Goal: Task Accomplishment & Management: Complete application form

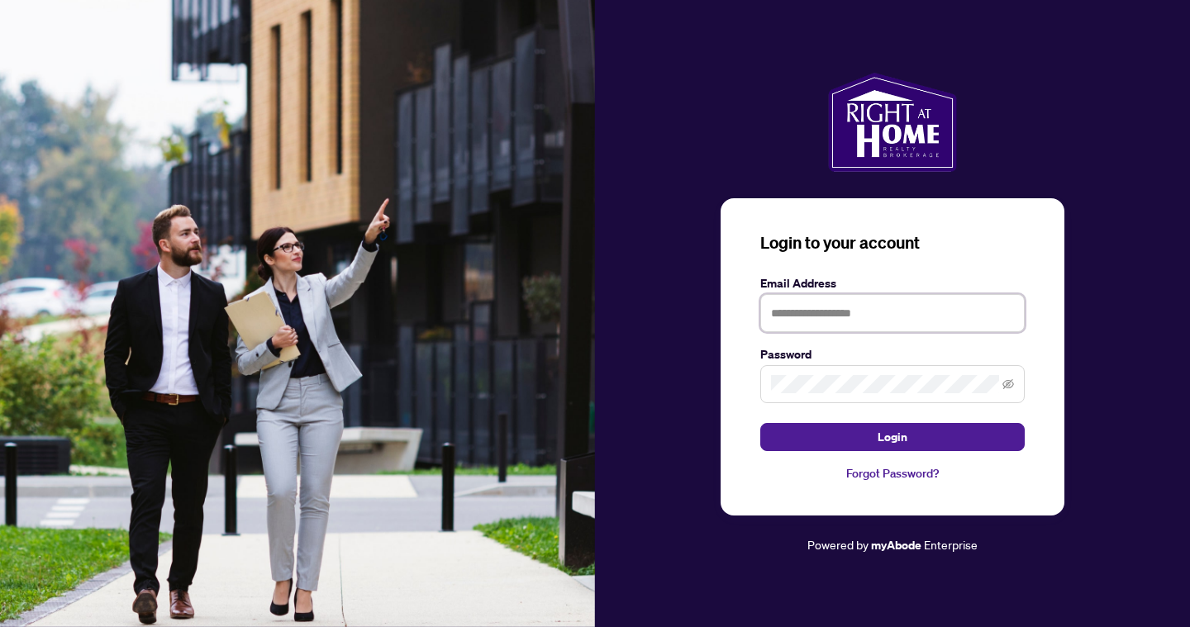
type input "**********"
click at [892, 436] on button "Login" at bounding box center [892, 437] width 264 height 28
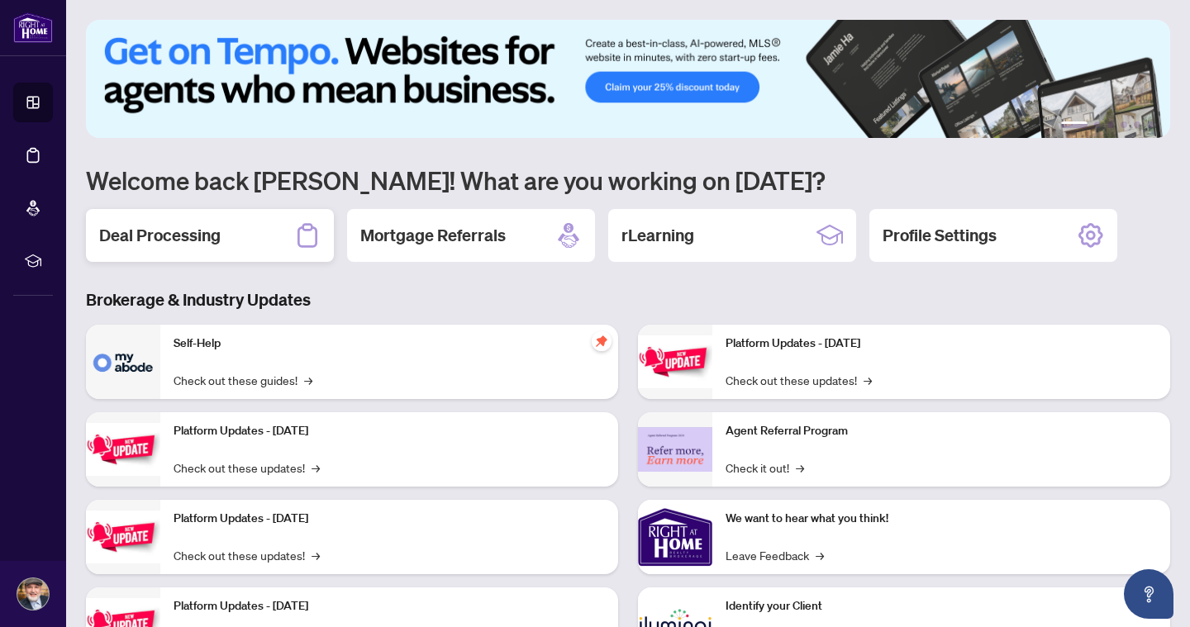
click at [219, 242] on h2 "Deal Processing" at bounding box center [159, 235] width 121 height 23
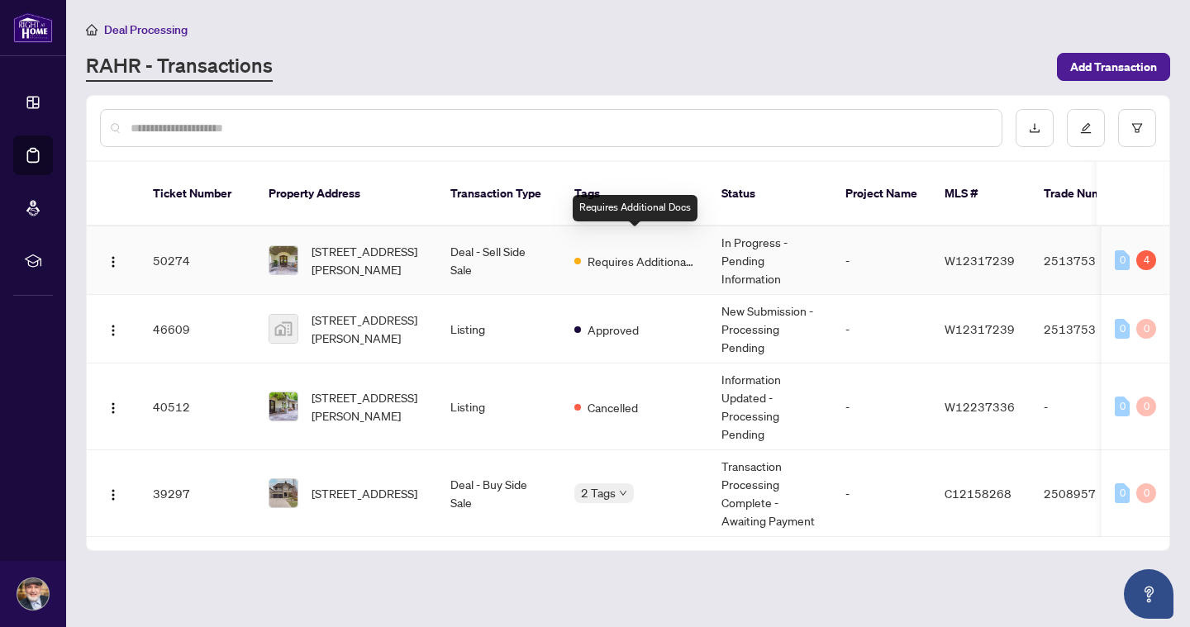
click at [611, 252] on span "Requires Additional Docs" at bounding box center [641, 261] width 107 height 18
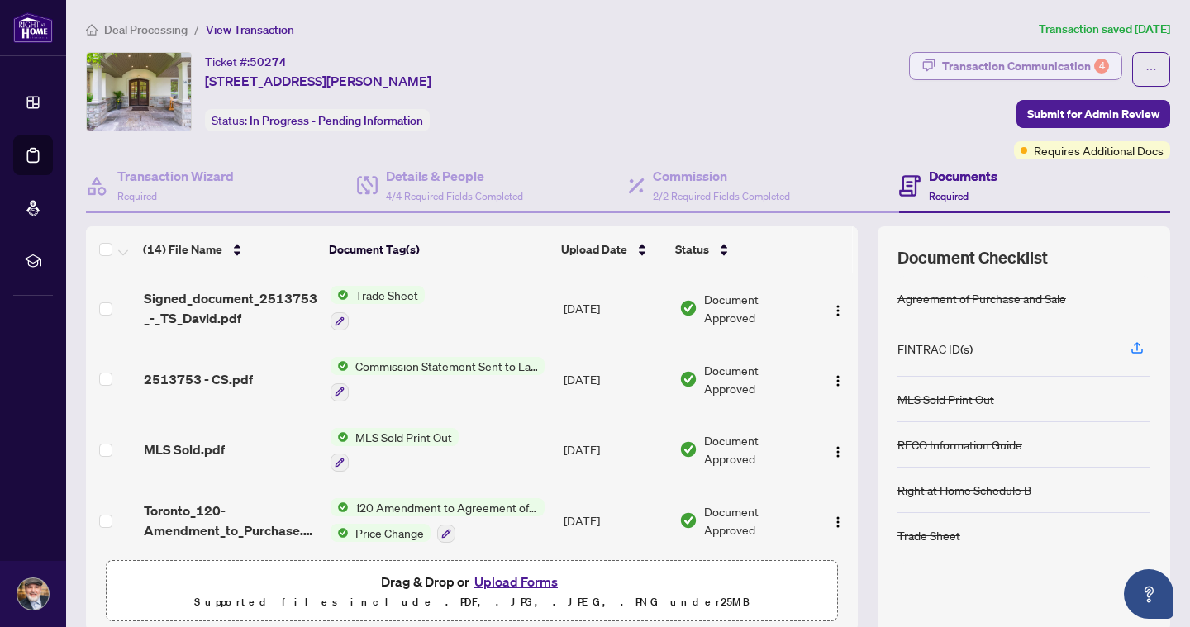
click at [940, 61] on button "Transaction Communication 4" at bounding box center [1015, 66] width 213 height 28
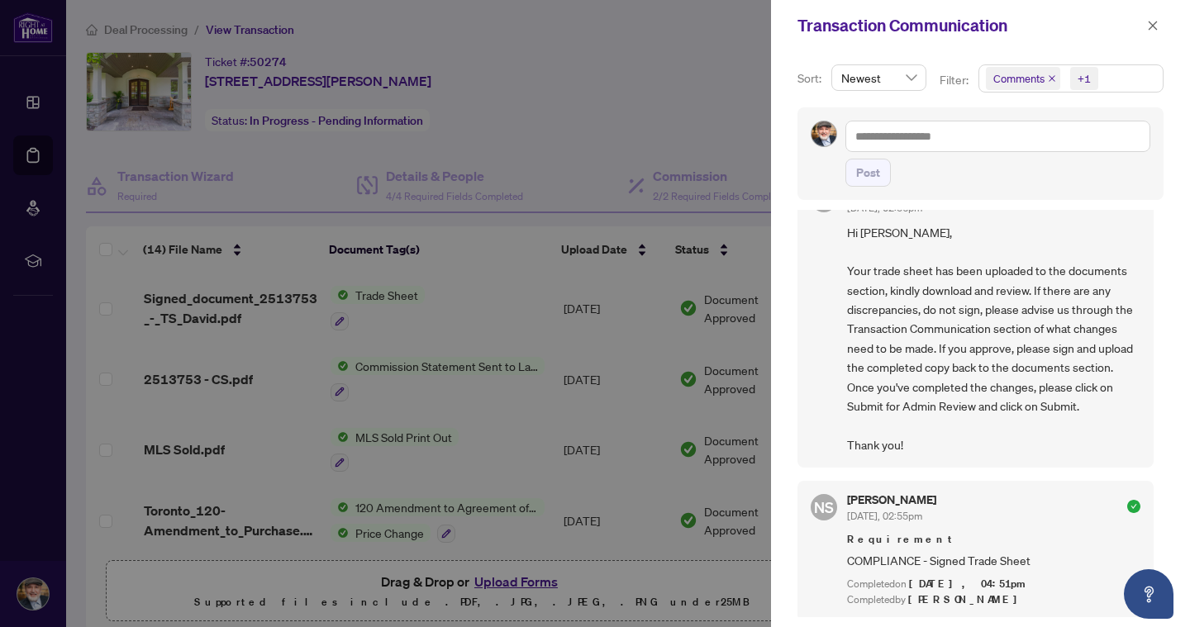
scroll to position [724, 0]
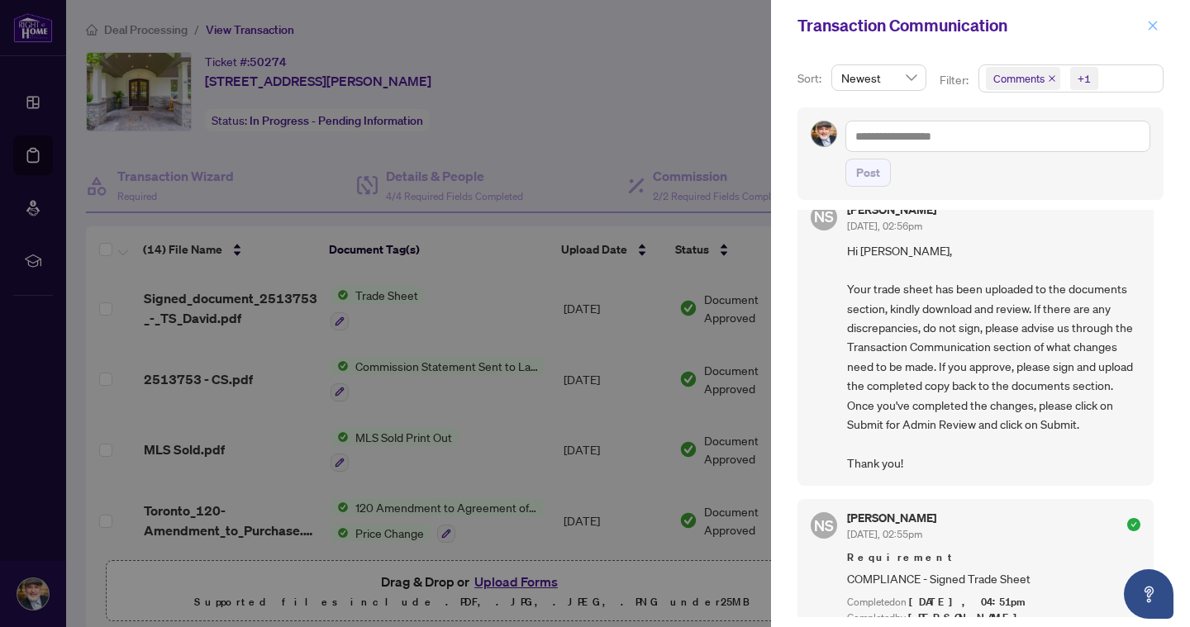
click at [1155, 30] on icon "close" at bounding box center [1153, 26] width 12 height 12
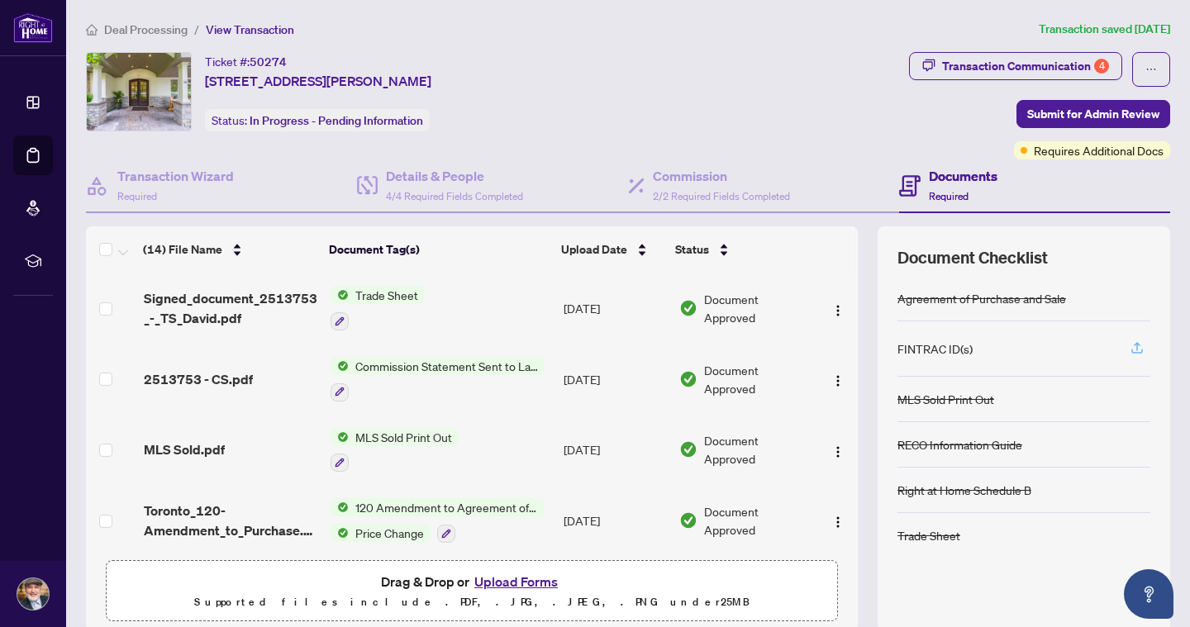
click at [1140, 349] on icon "button" at bounding box center [1137, 347] width 15 height 15
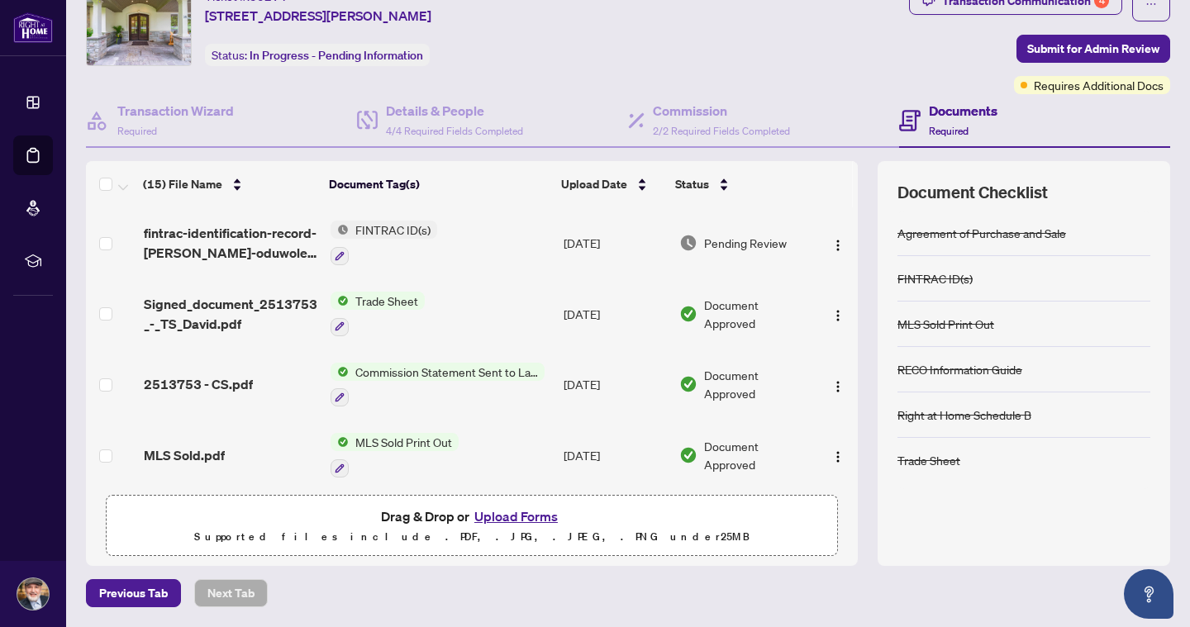
scroll to position [64, 0]
click at [508, 516] on button "Upload Forms" at bounding box center [515, 517] width 93 height 21
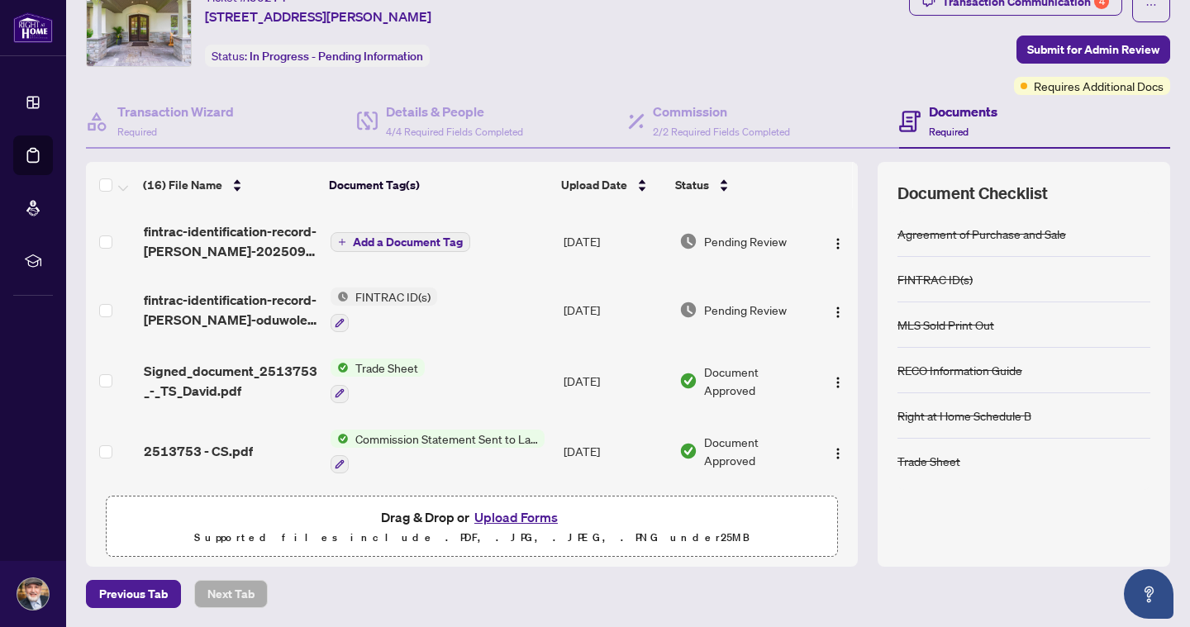
click at [536, 517] on button "Upload Forms" at bounding box center [515, 517] width 93 height 21
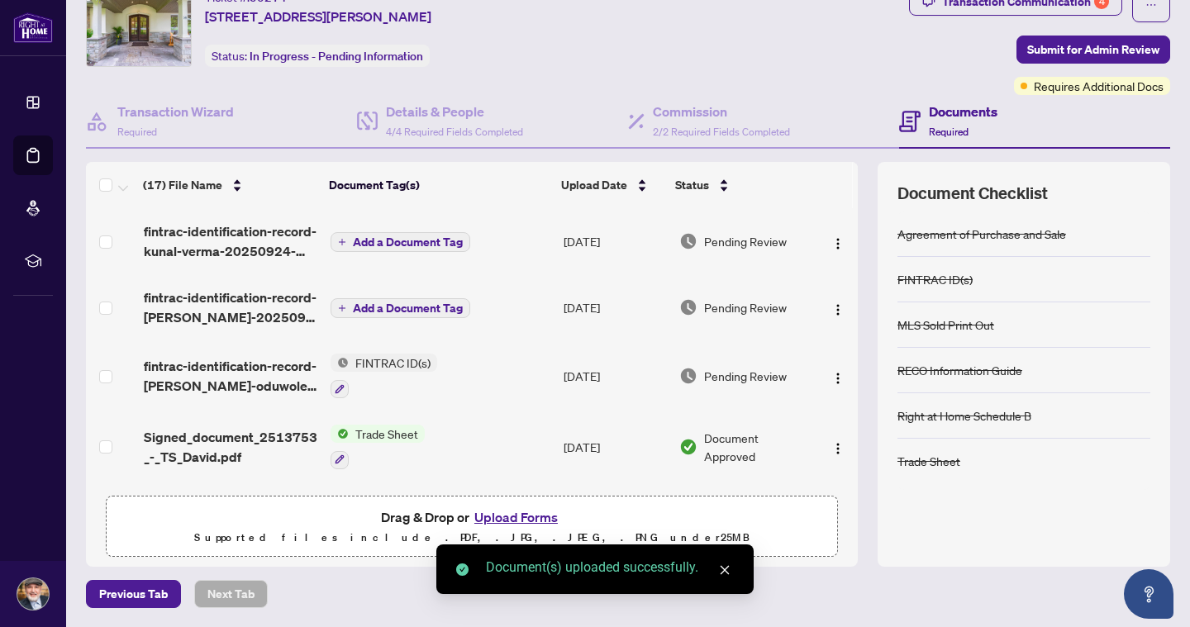
click at [545, 521] on button "Upload Forms" at bounding box center [515, 517] width 93 height 21
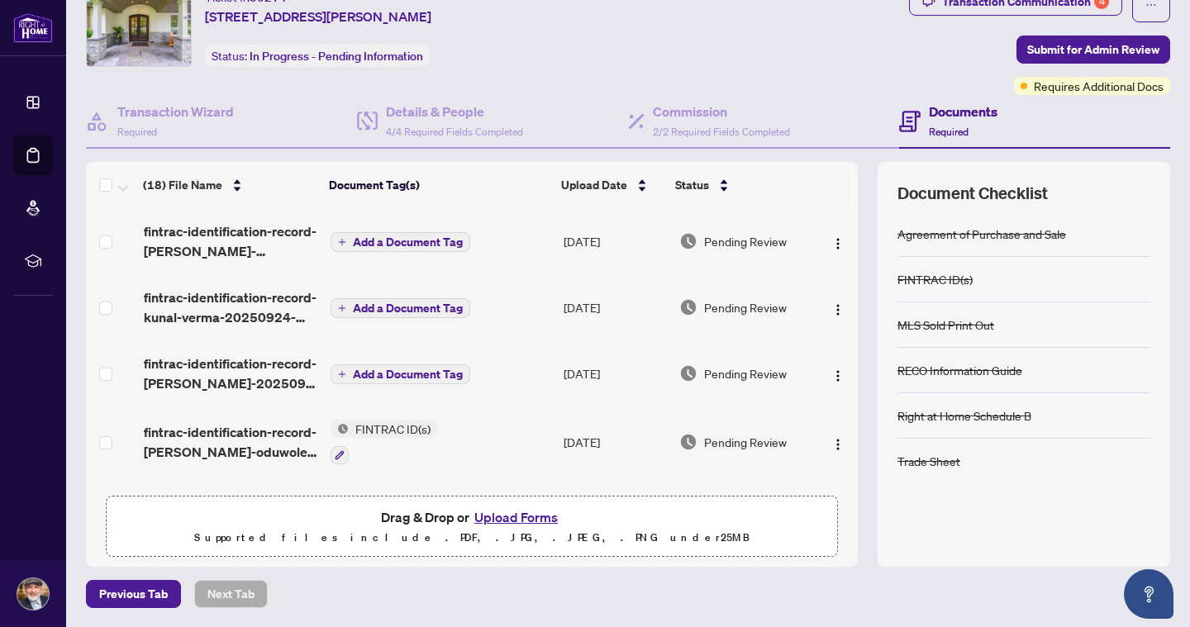
click at [395, 242] on span "Add a Document Tag" at bounding box center [408, 242] width 110 height 12
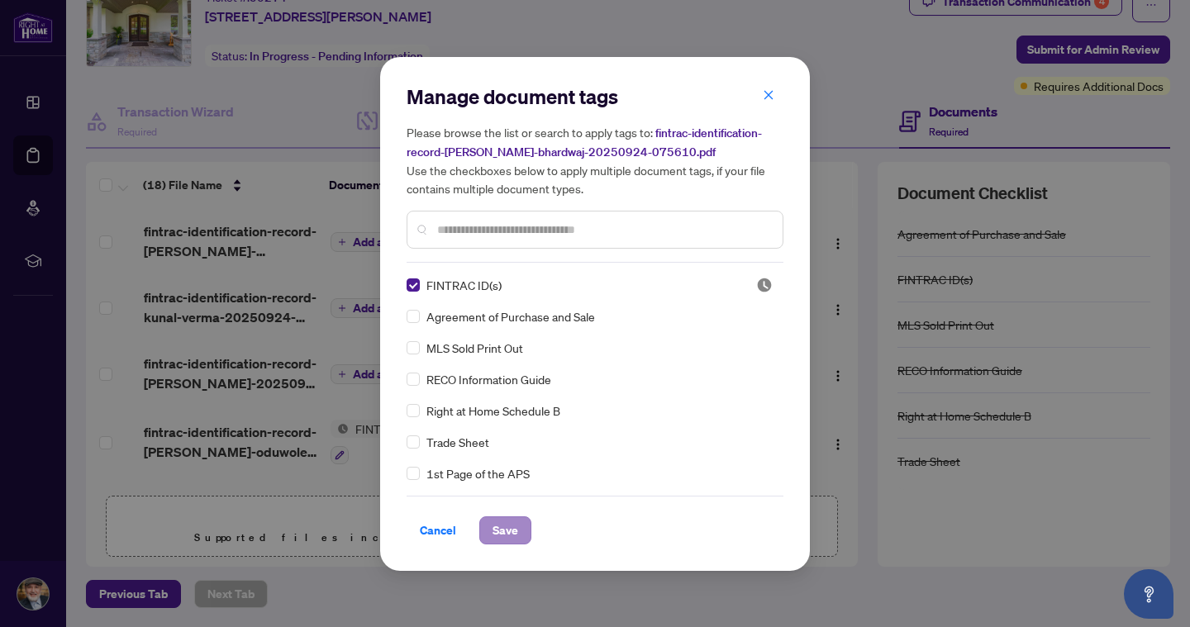
click at [501, 524] on span "Save" at bounding box center [505, 530] width 26 height 26
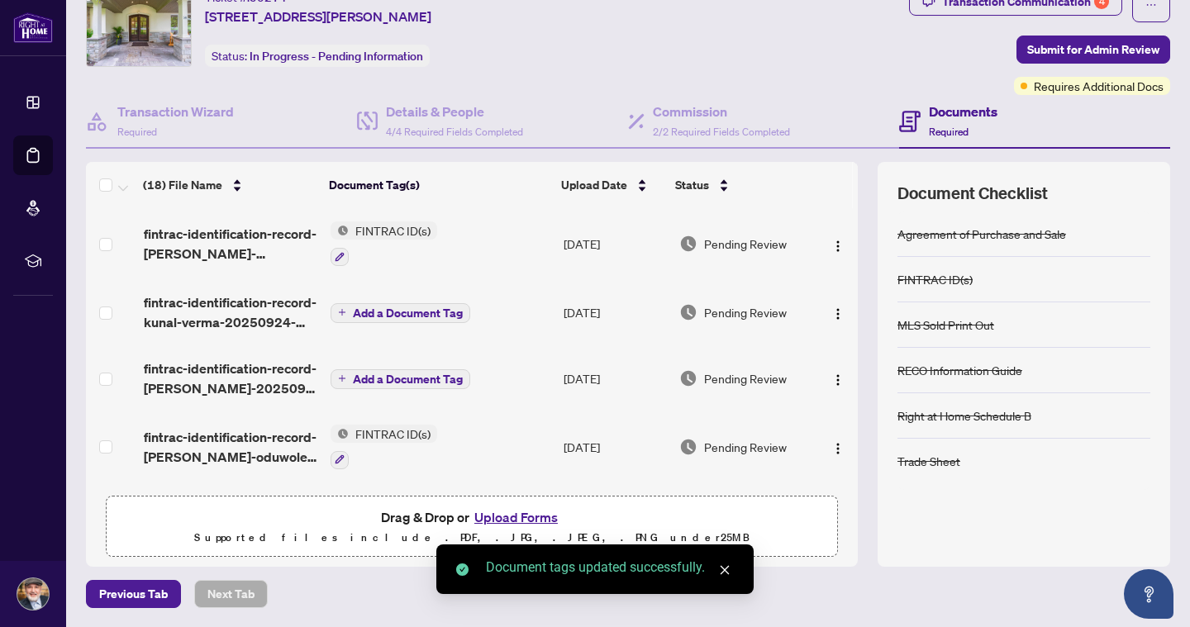
click at [402, 311] on span "Add a Document Tag" at bounding box center [408, 313] width 110 height 12
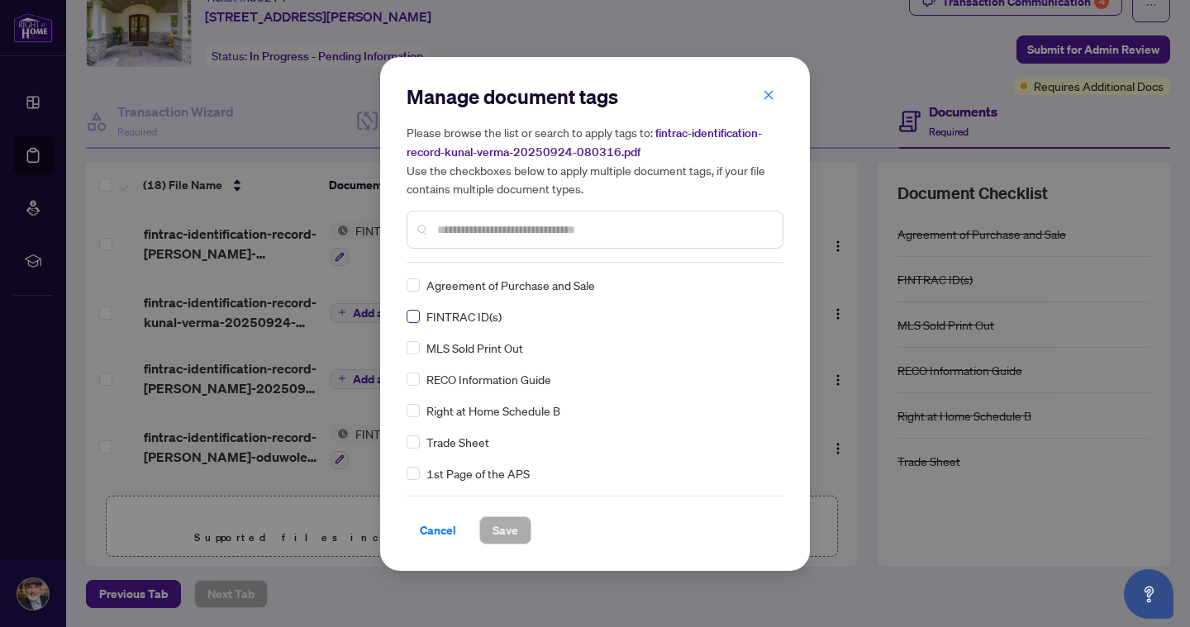
click at [417, 316] on span at bounding box center [413, 316] width 13 height 13
click at [504, 524] on span "Save" at bounding box center [505, 530] width 26 height 26
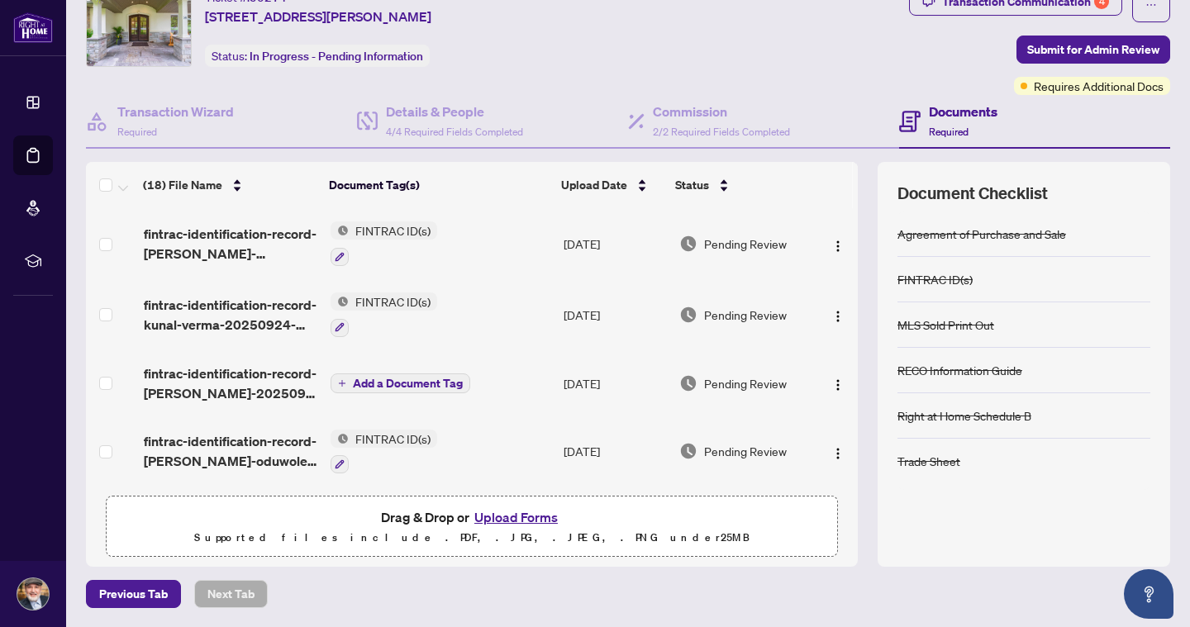
click at [435, 386] on span "Add a Document Tag" at bounding box center [408, 384] width 110 height 12
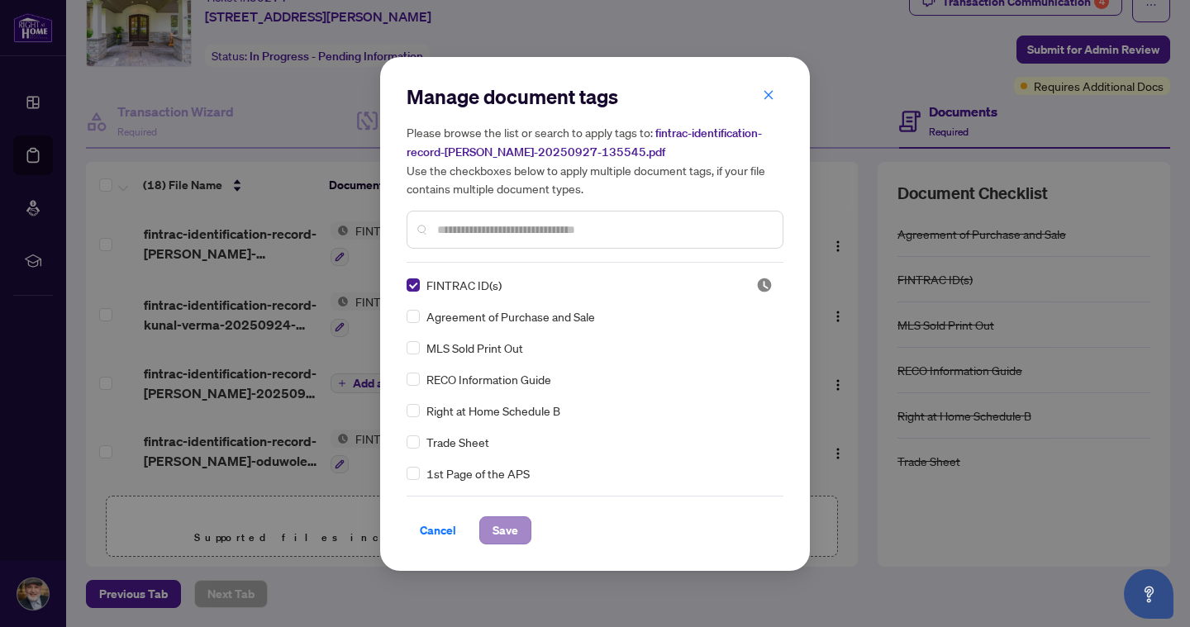
click at [513, 533] on span "Save" at bounding box center [505, 530] width 26 height 26
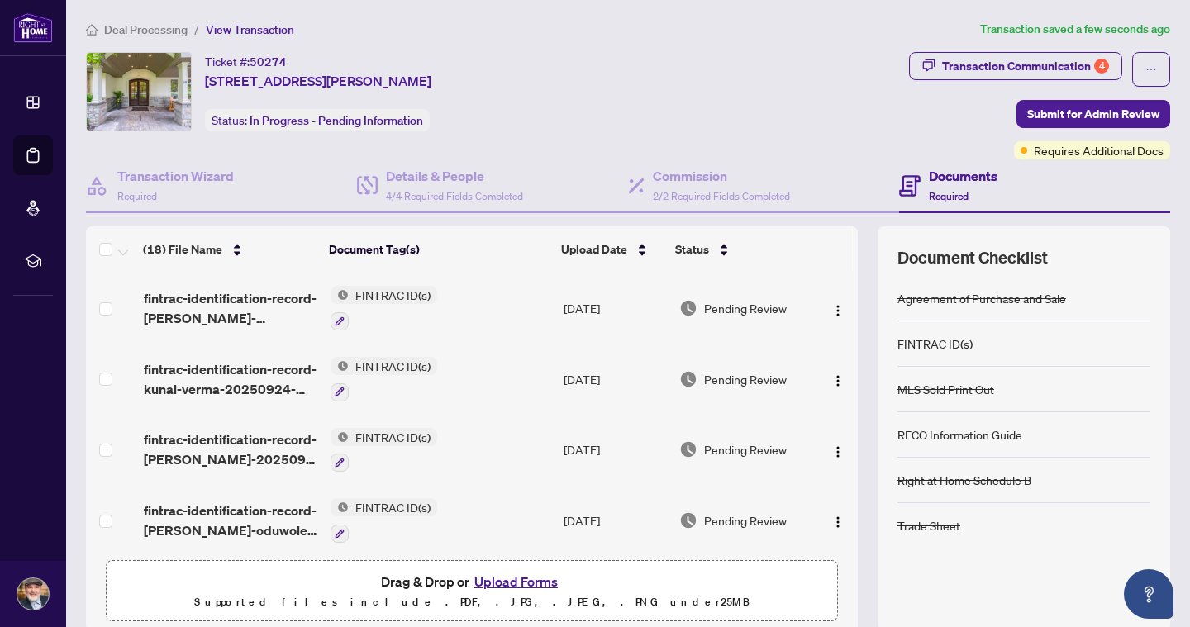
scroll to position [0, 0]
click at [1055, 117] on span "Submit for Admin Review" at bounding box center [1093, 114] width 132 height 26
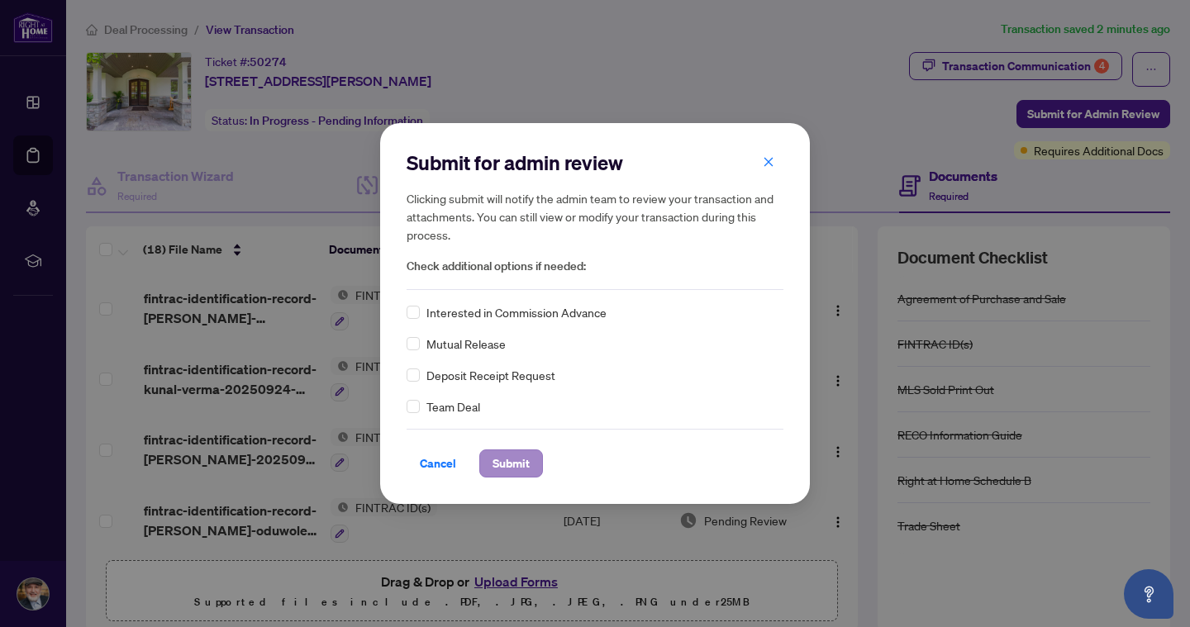
click at [523, 465] on span "Submit" at bounding box center [510, 463] width 37 height 26
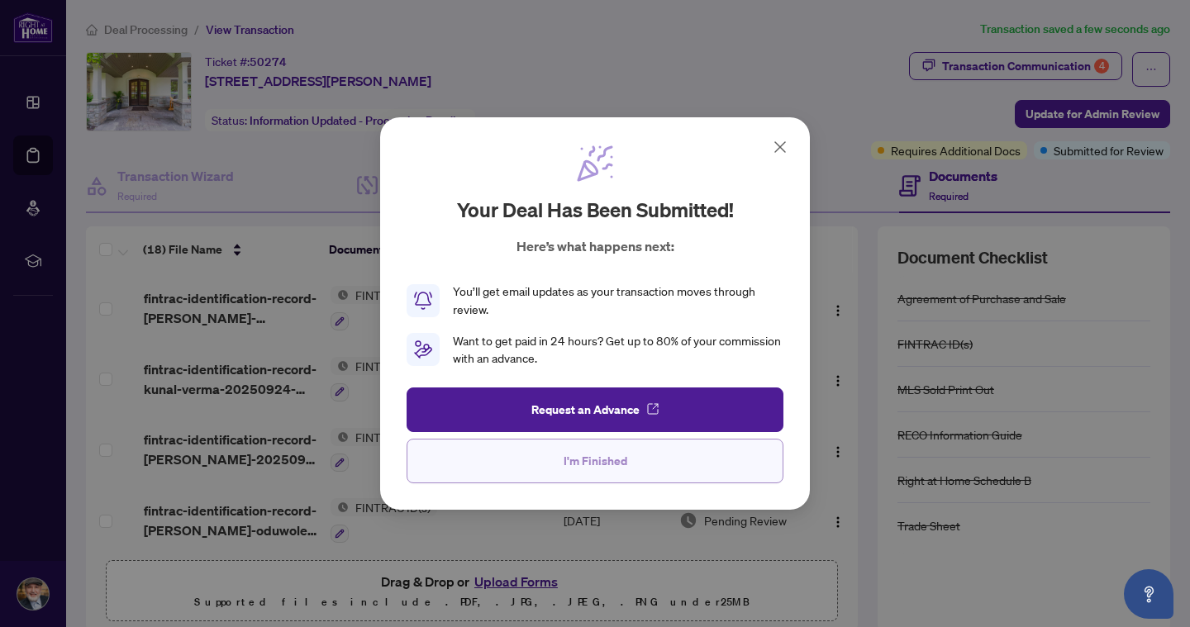
click at [545, 464] on button "I'm Finished" at bounding box center [595, 461] width 377 height 45
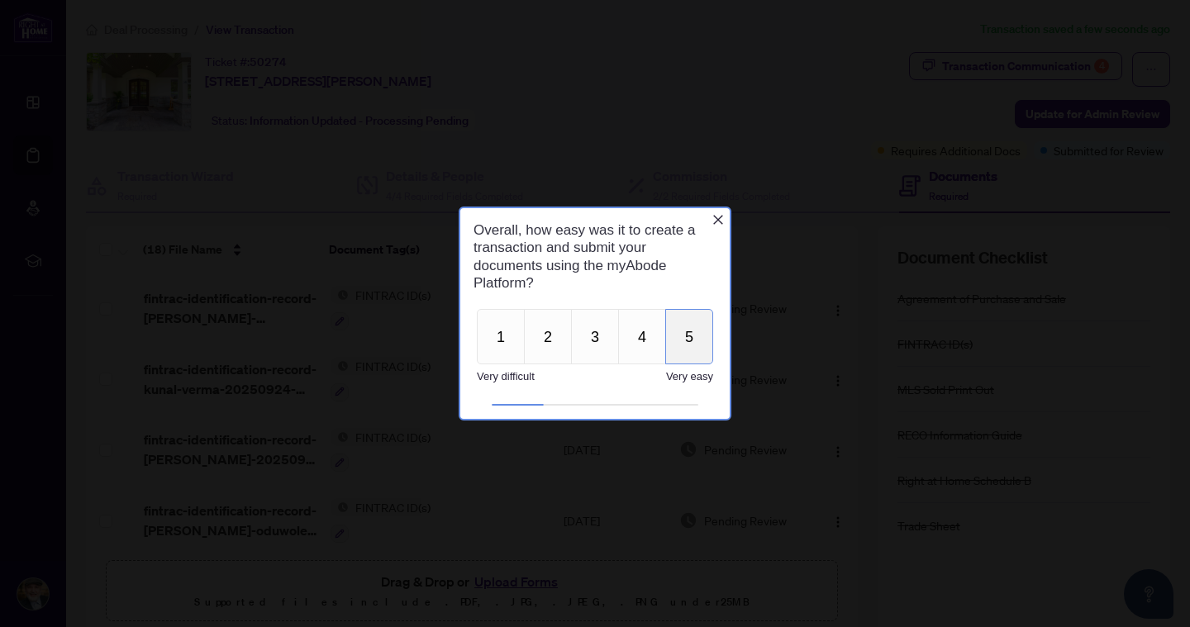
click at [684, 335] on button "5" at bounding box center [689, 336] width 48 height 55
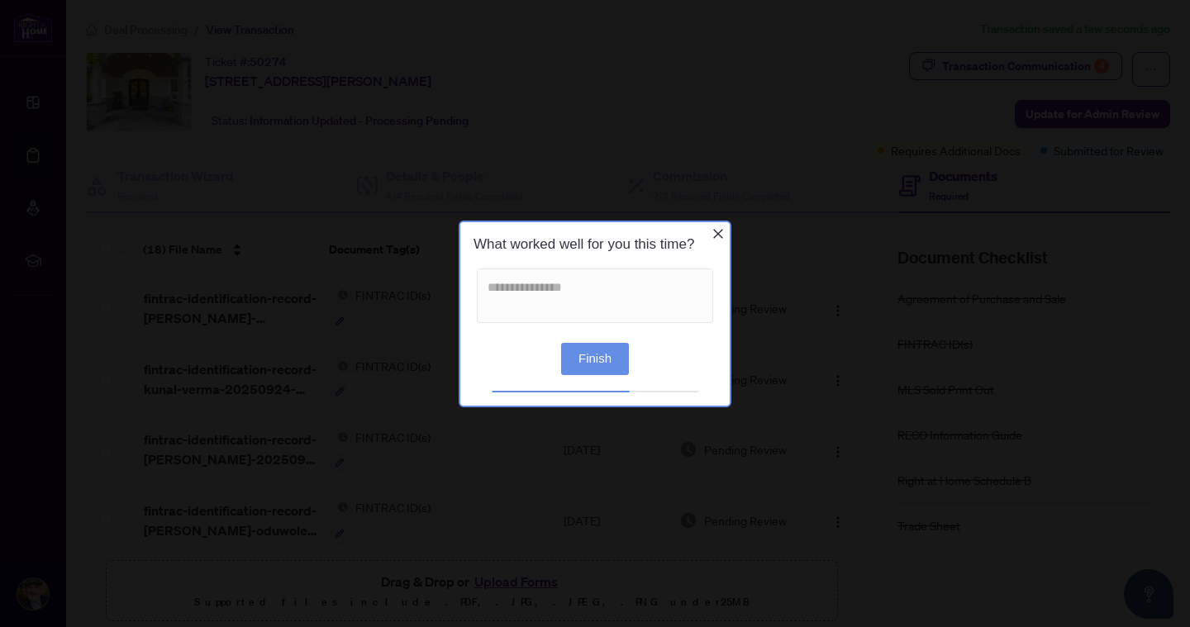
click at [612, 357] on button "Finish" at bounding box center [595, 358] width 68 height 32
